Goal: Check status: Check status

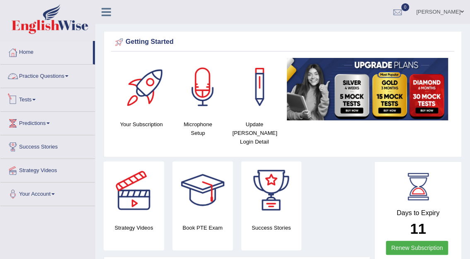
click at [32, 99] on link "Tests" at bounding box center [47, 98] width 94 height 21
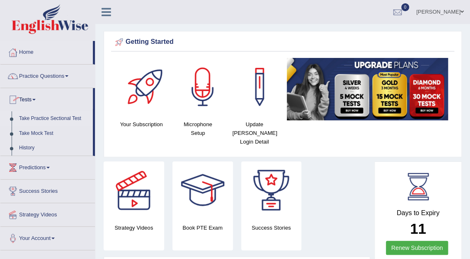
click at [52, 120] on link "Take Practice Sectional Test" at bounding box center [53, 118] width 77 height 15
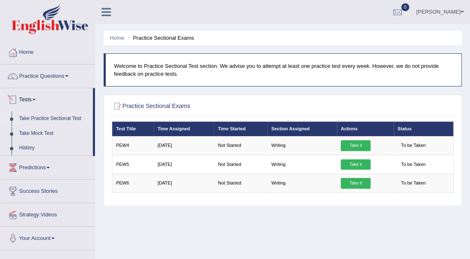
click at [25, 96] on link "Tests" at bounding box center [46, 98] width 92 height 21
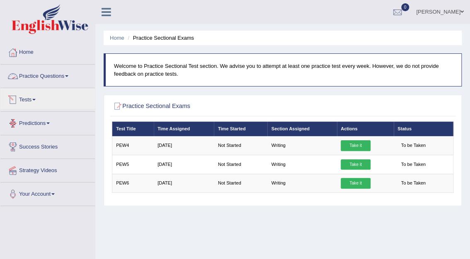
click at [41, 78] on link "Practice Questions" at bounding box center [47, 75] width 94 height 21
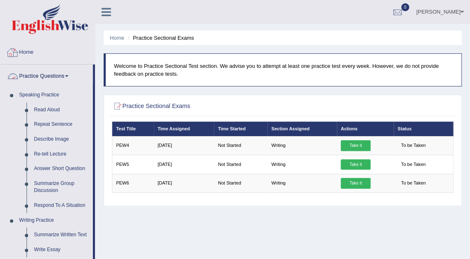
click at [48, 75] on link "Practice Questions" at bounding box center [46, 75] width 92 height 21
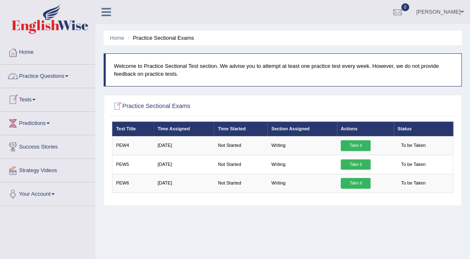
click at [42, 78] on link "Practice Questions" at bounding box center [47, 75] width 94 height 21
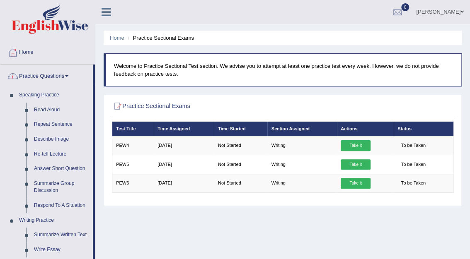
click at [42, 78] on link "Practice Questions" at bounding box center [46, 75] width 92 height 21
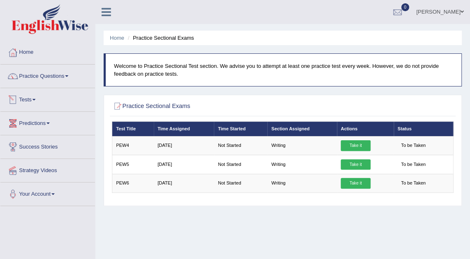
click at [28, 101] on link "Tests" at bounding box center [47, 98] width 94 height 21
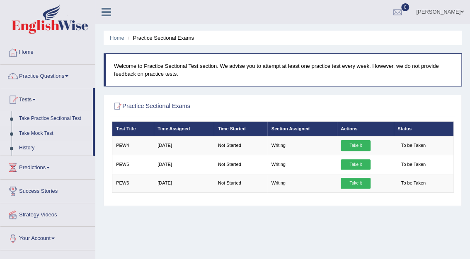
click at [28, 148] on link "History" at bounding box center [53, 148] width 77 height 15
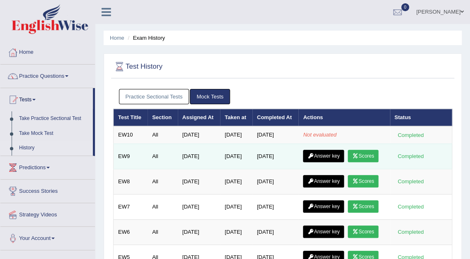
click at [371, 156] on link "Scores" at bounding box center [362, 156] width 31 height 12
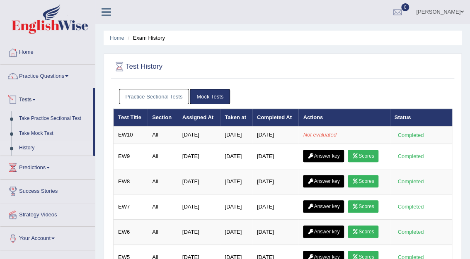
click at [34, 101] on link "Tests" at bounding box center [46, 98] width 92 height 21
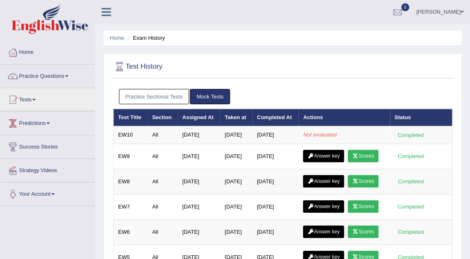
click at [31, 125] on link "Predictions" at bounding box center [47, 122] width 94 height 21
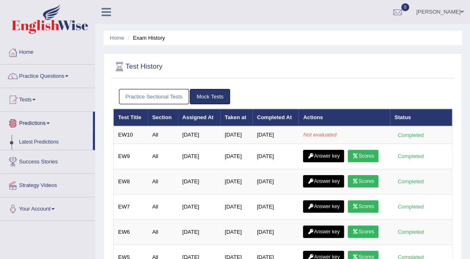
click at [39, 122] on link "Predictions" at bounding box center [46, 122] width 92 height 21
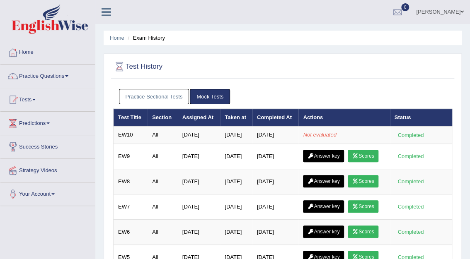
click at [107, 12] on icon at bounding box center [106, 12] width 10 height 11
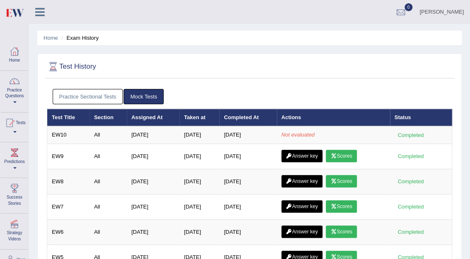
click at [38, 10] on icon at bounding box center [40, 12] width 10 height 11
